Goal: Task Accomplishment & Management: Manage account settings

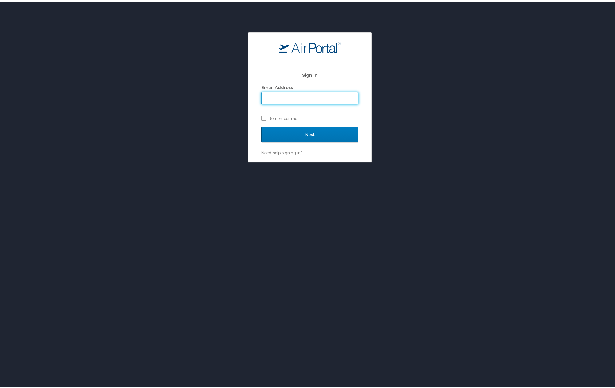
click at [322, 92] on input "Email Address" at bounding box center [310, 97] width 97 height 12
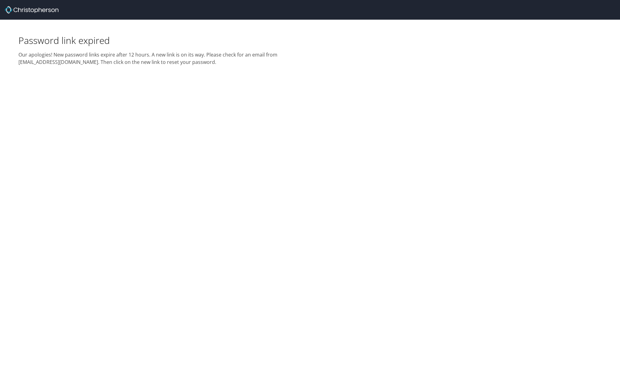
drag, startPoint x: 129, startPoint y: 5, endPoint x: 144, endPoint y: 15, distance: 18.4
click at [144, 15] on div at bounding box center [312, 10] width 615 height 20
click at [204, 65] on h2 "Our apologies! New password links expire after 12 hours. A new link is on its w…" at bounding box center [162, 55] width 288 height 19
